Goal: Transaction & Acquisition: Purchase product/service

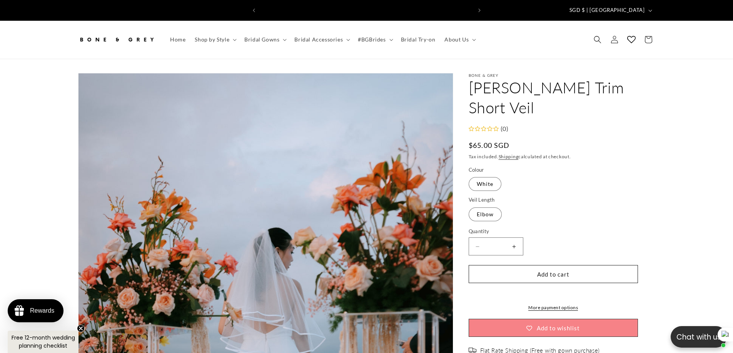
scroll to position [0, 212]
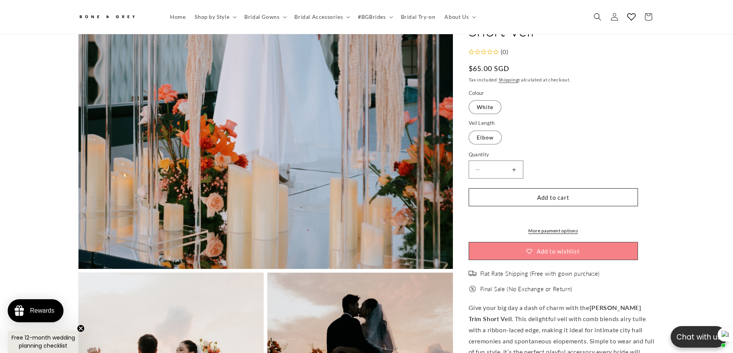
scroll to position [227, 0]
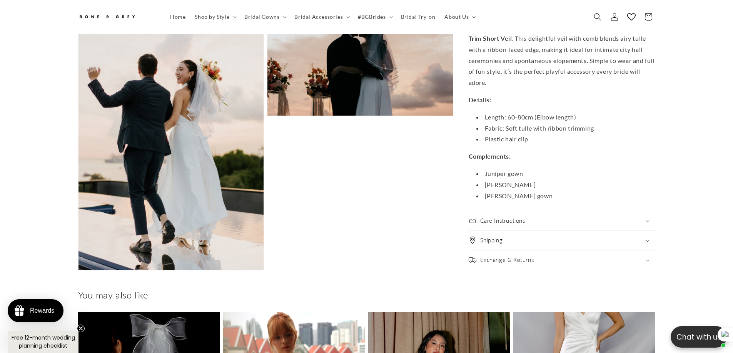
click at [513, 239] on summary "Shipping" at bounding box center [561, 241] width 187 height 19
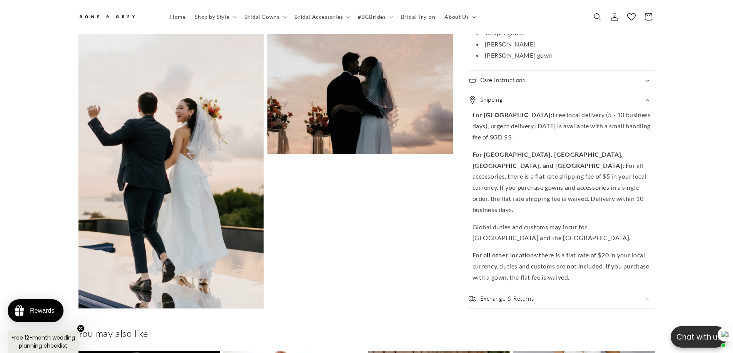
scroll to position [0, 212]
click at [566, 84] on div "Care Instructions" at bounding box center [561, 81] width 187 height 8
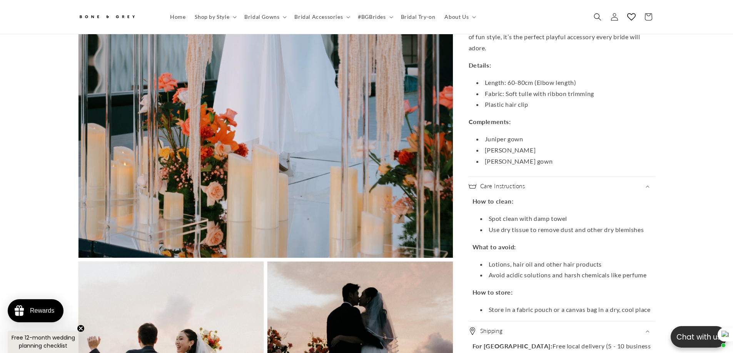
scroll to position [380, 0]
